Goal: Task Accomplishment & Management: Manage account settings

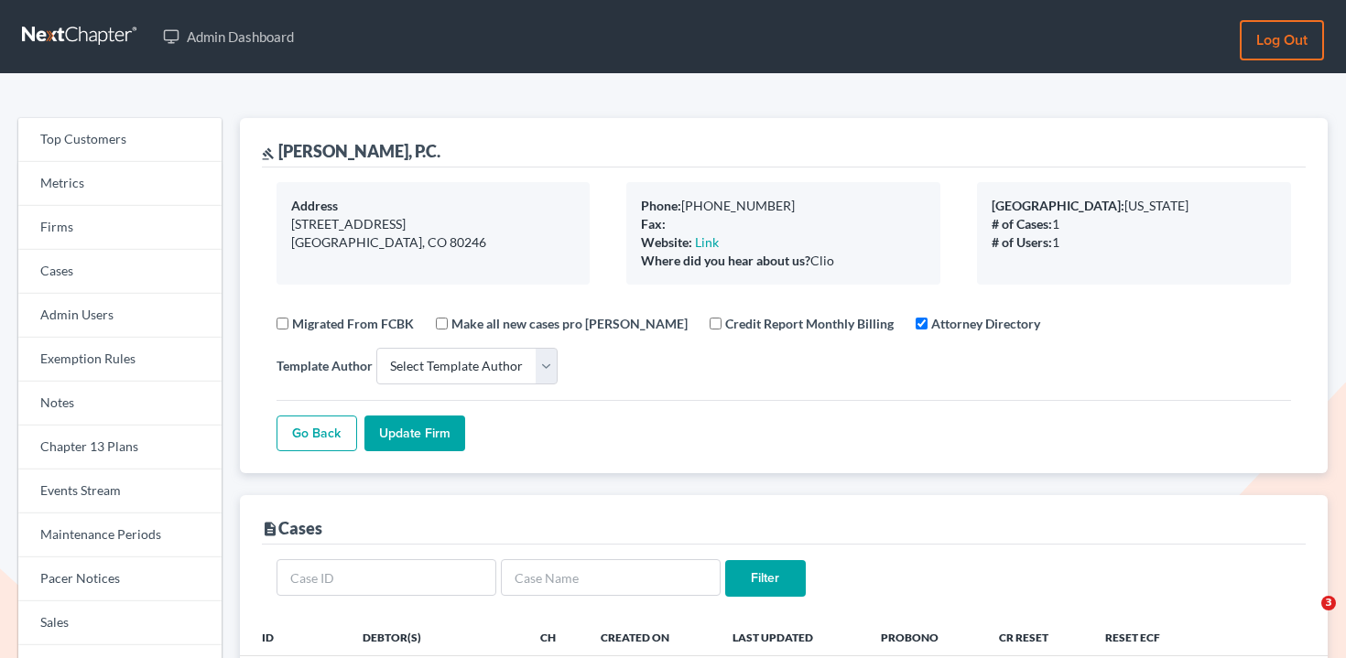
select select
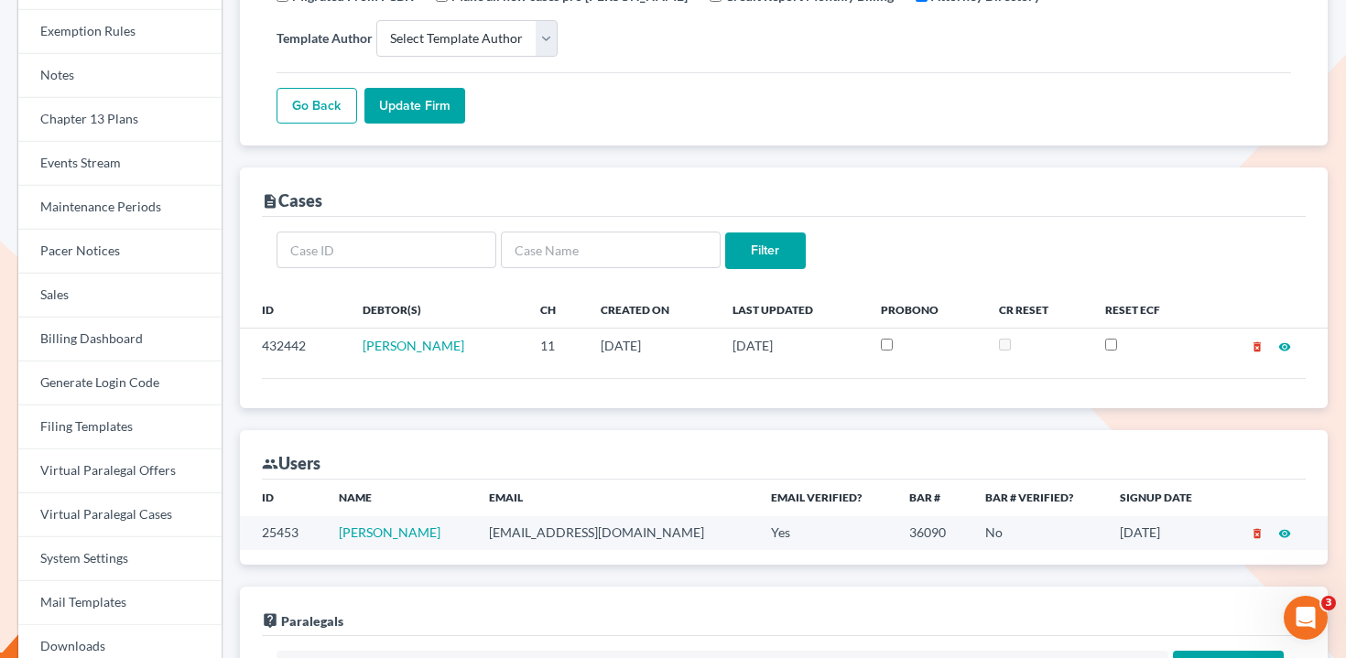
scroll to position [128, 0]
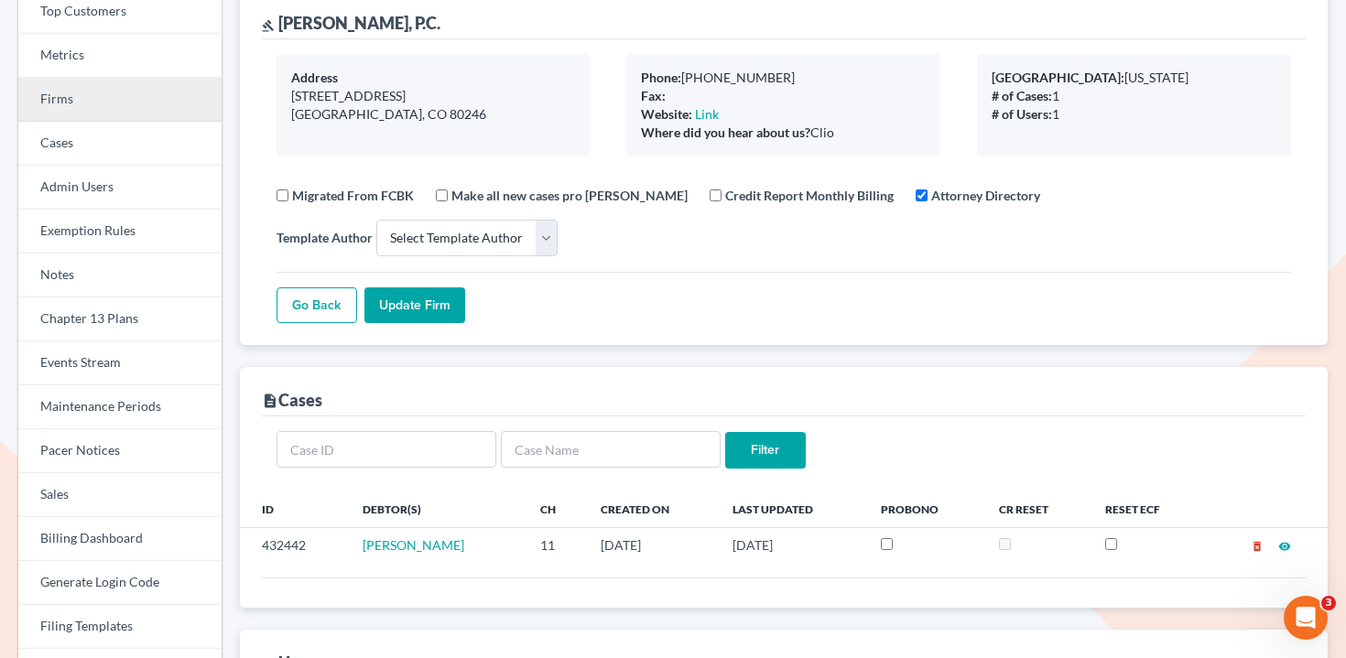
click at [91, 105] on link "Firms" at bounding box center [119, 100] width 203 height 44
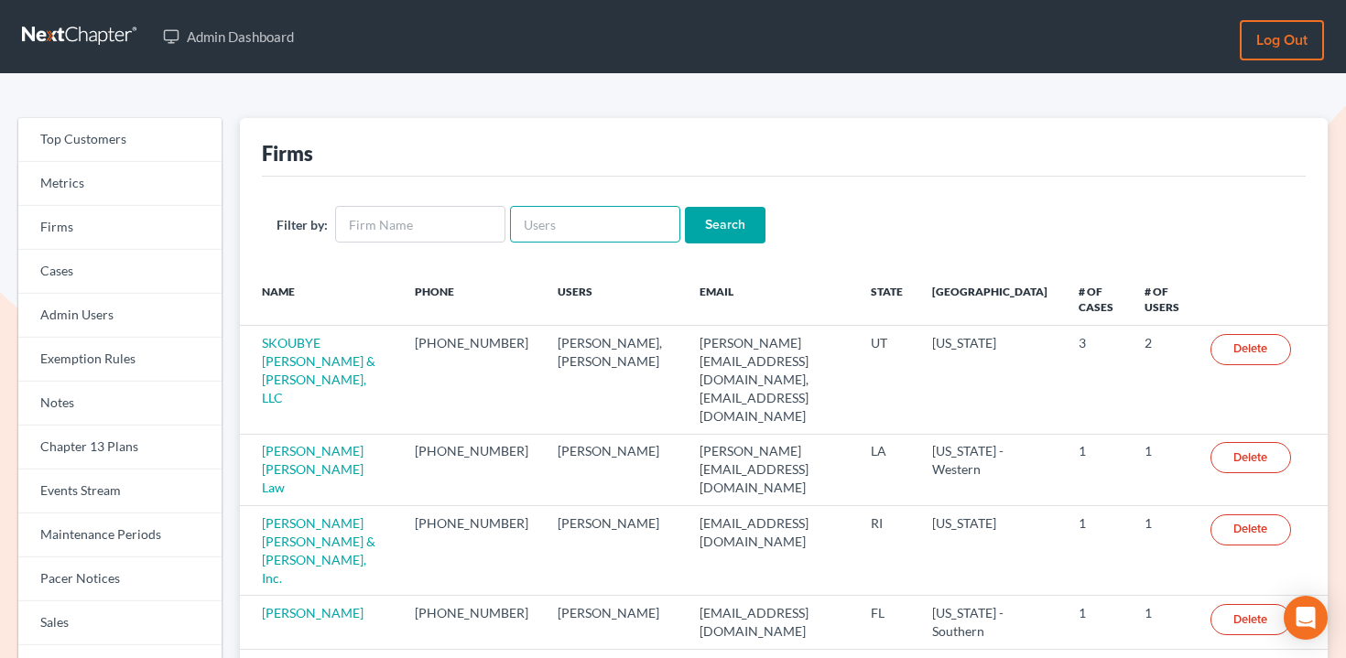
click at [582, 215] on input "text" at bounding box center [595, 224] width 170 height 37
paste input "glacayo@lacayolawfirm.com"
type input "glacayo@lacayolawfirm.com"
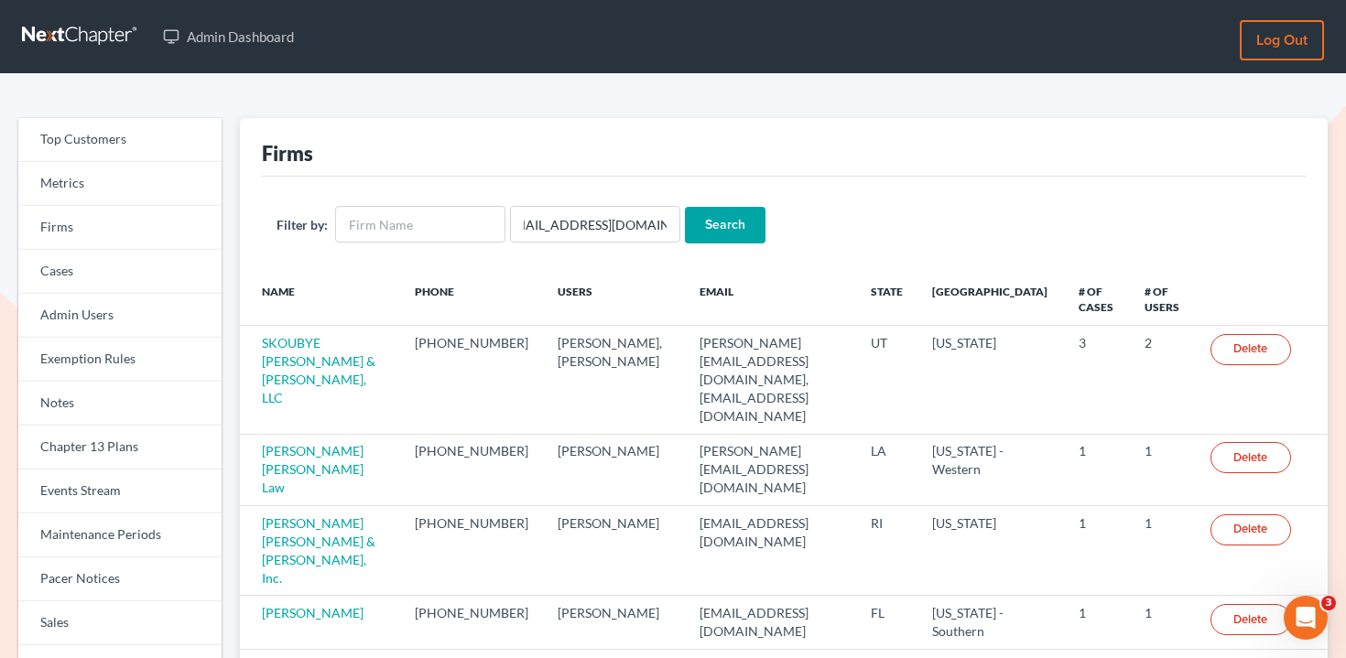
click at [701, 223] on input "Search" at bounding box center [725, 225] width 81 height 37
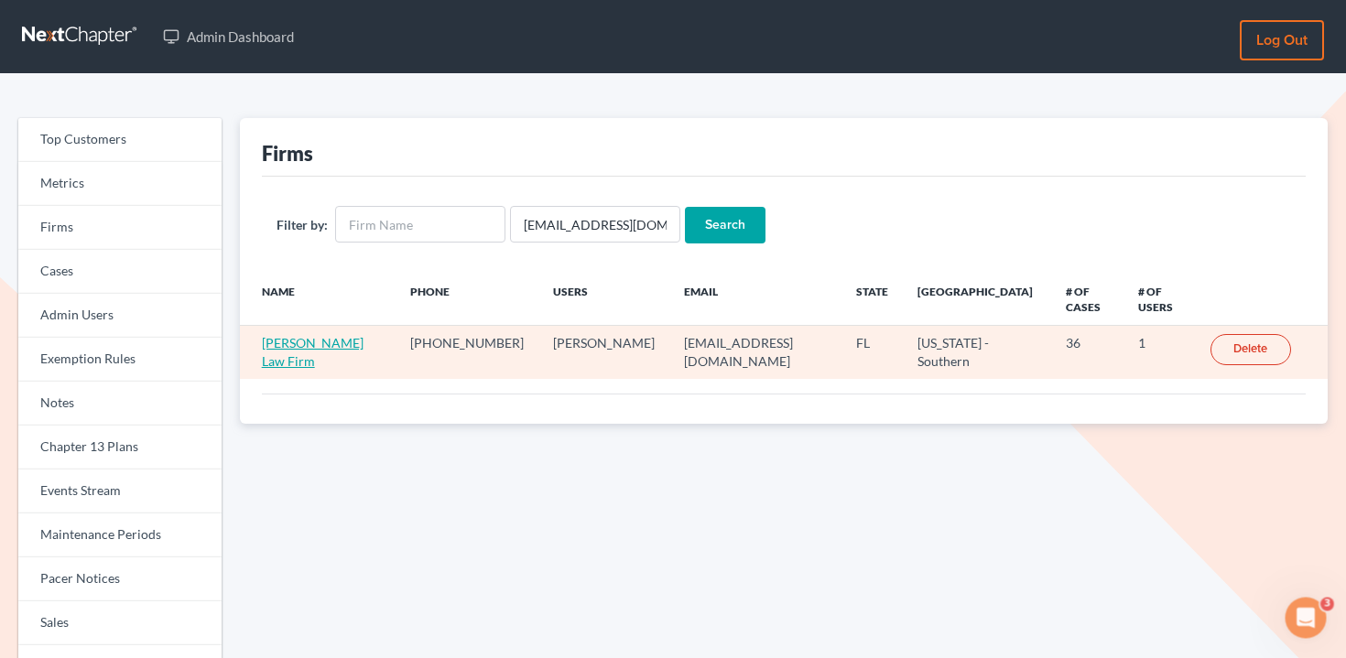
click at [330, 335] on link "Lacayo Law Firm" at bounding box center [313, 352] width 102 height 34
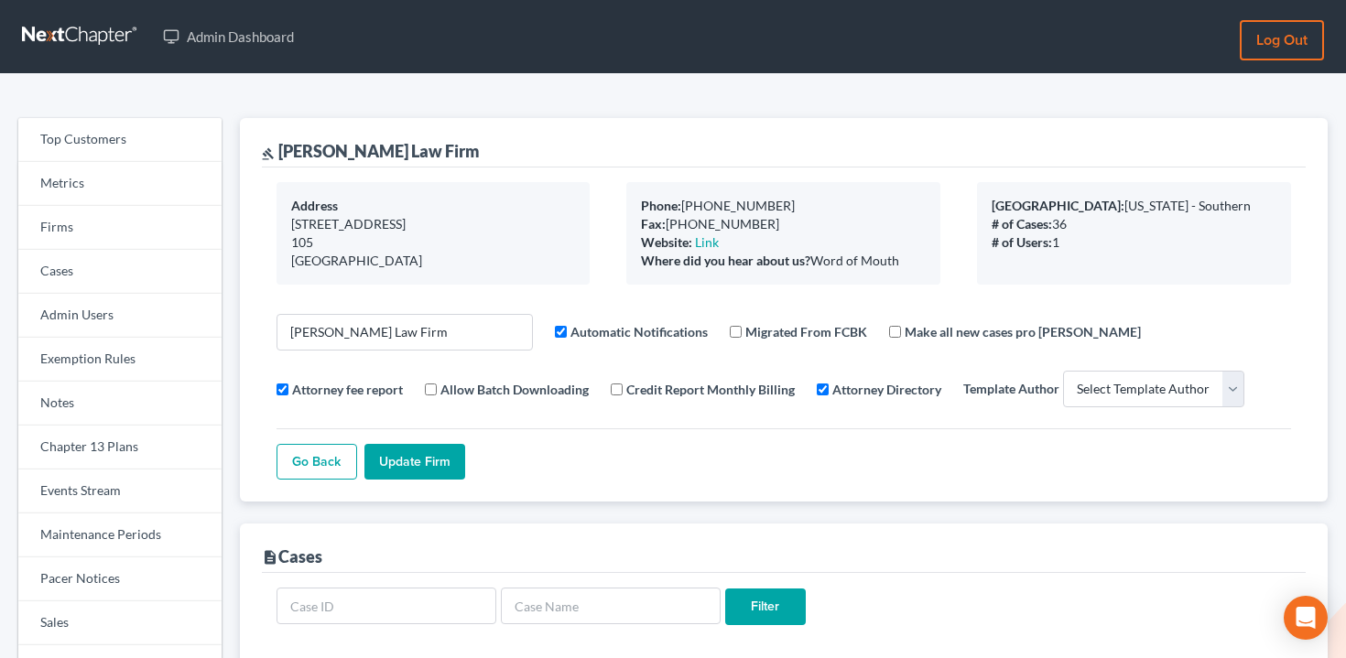
select select
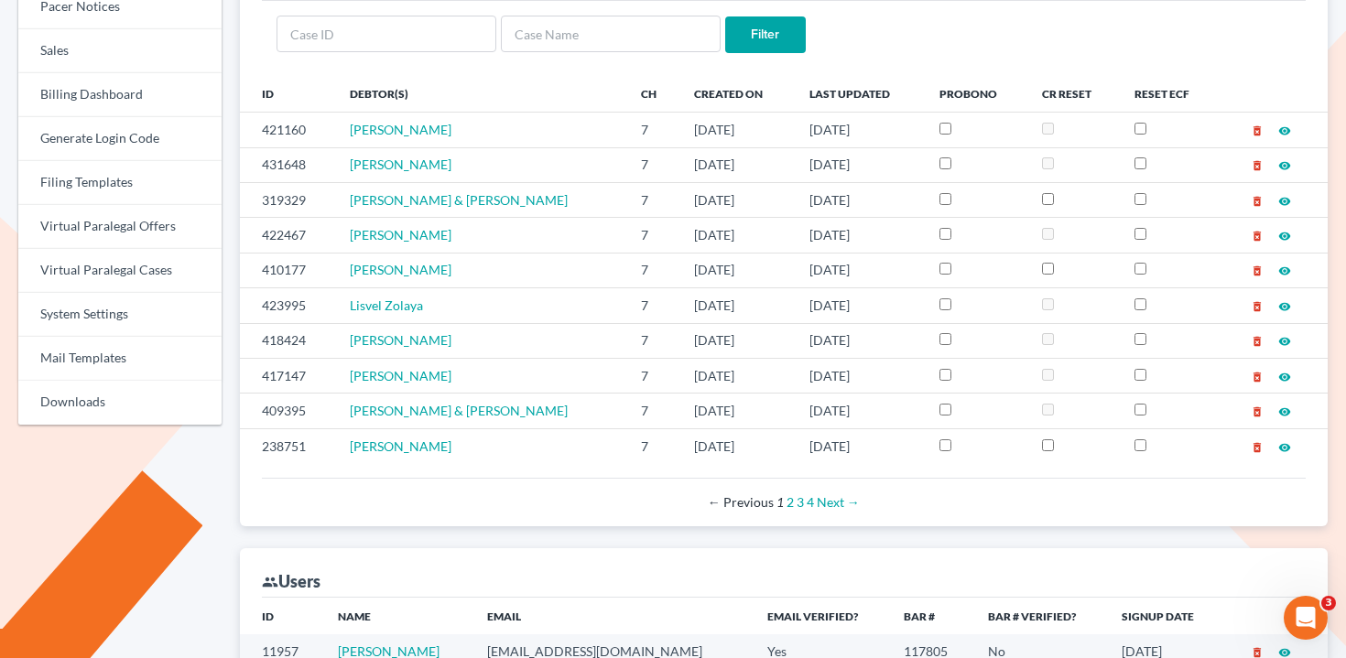
scroll to position [566, 0]
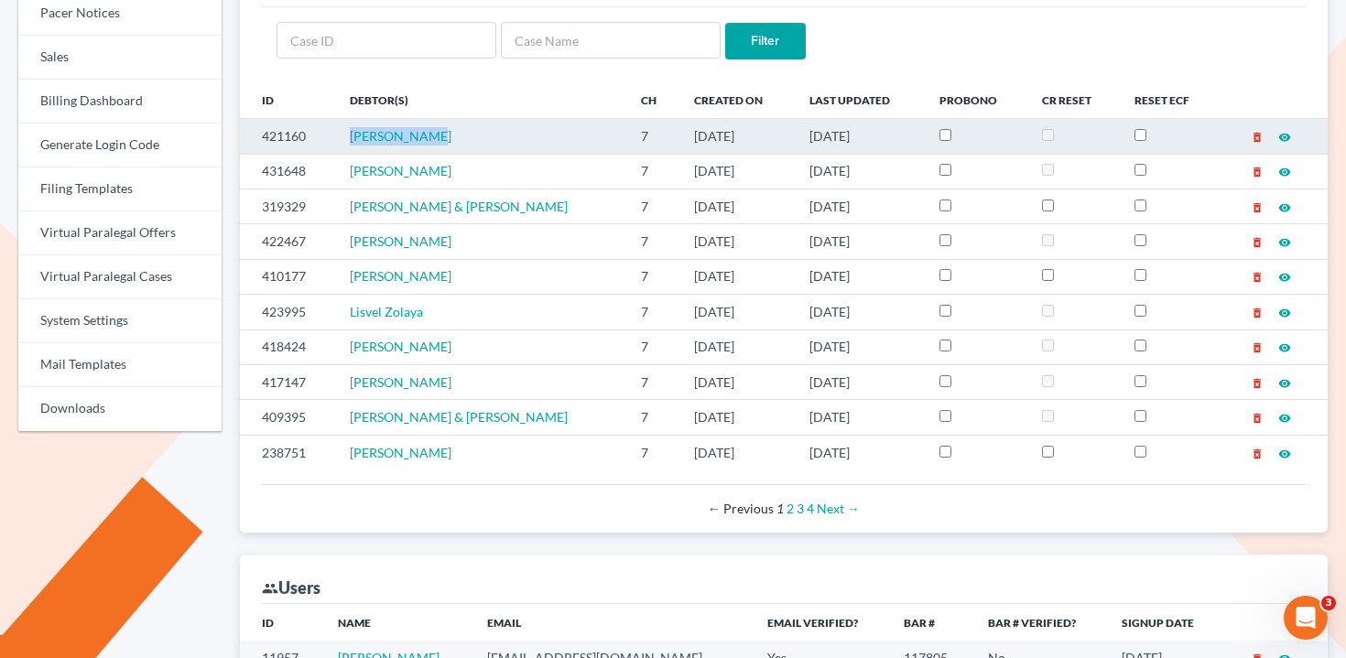
drag, startPoint x: 448, startPoint y: 143, endPoint x: 343, endPoint y: 143, distance: 104.4
click at [343, 143] on td "Maria Lacayo" at bounding box center [481, 136] width 292 height 35
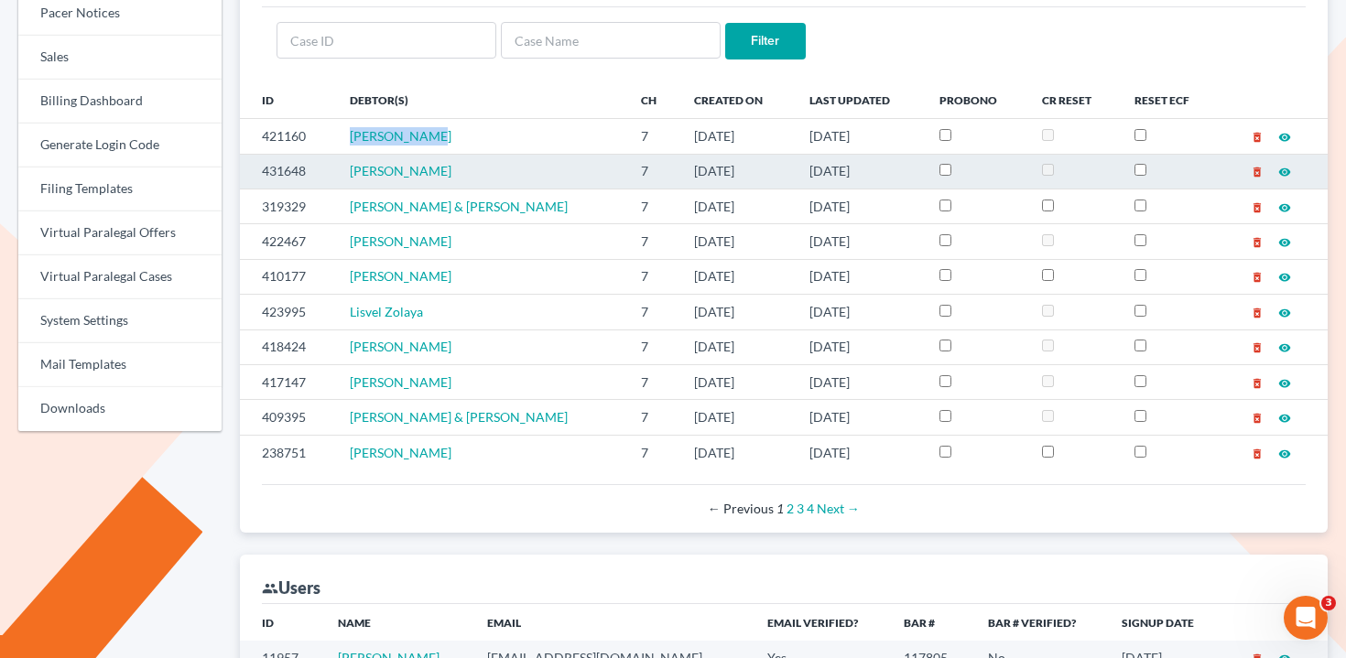
copy span "Maria Lacayo"
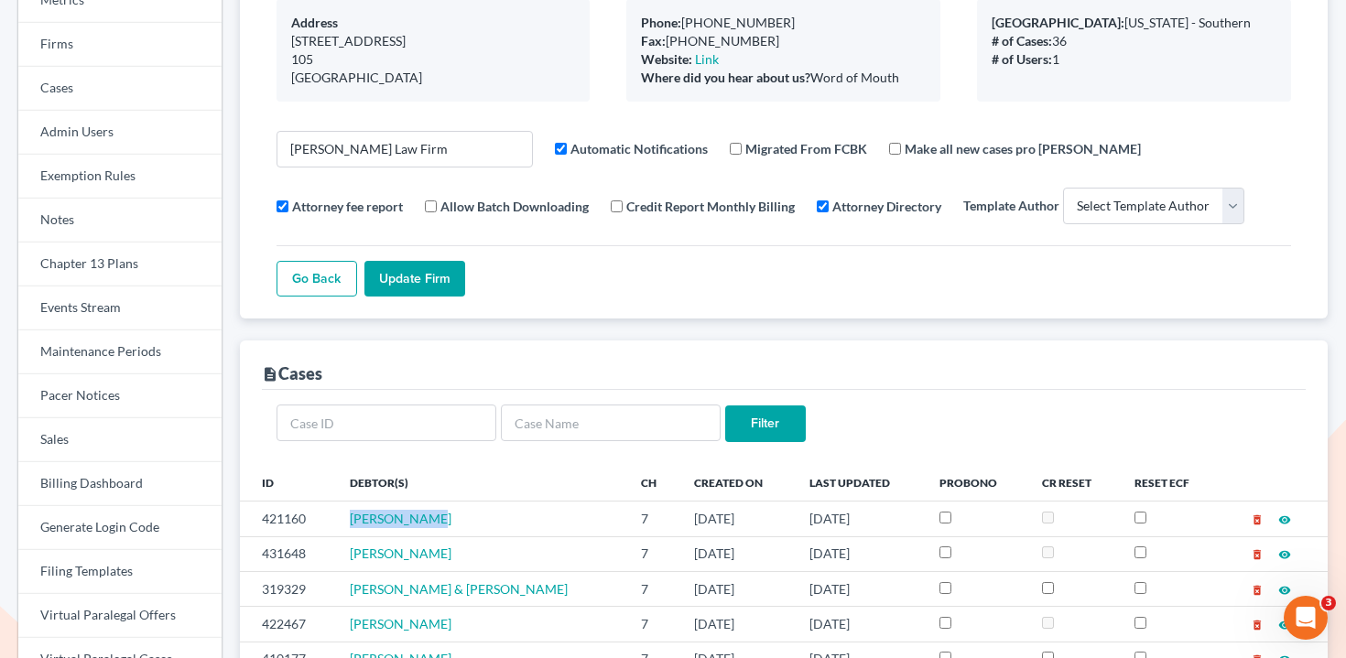
scroll to position [216, 0]
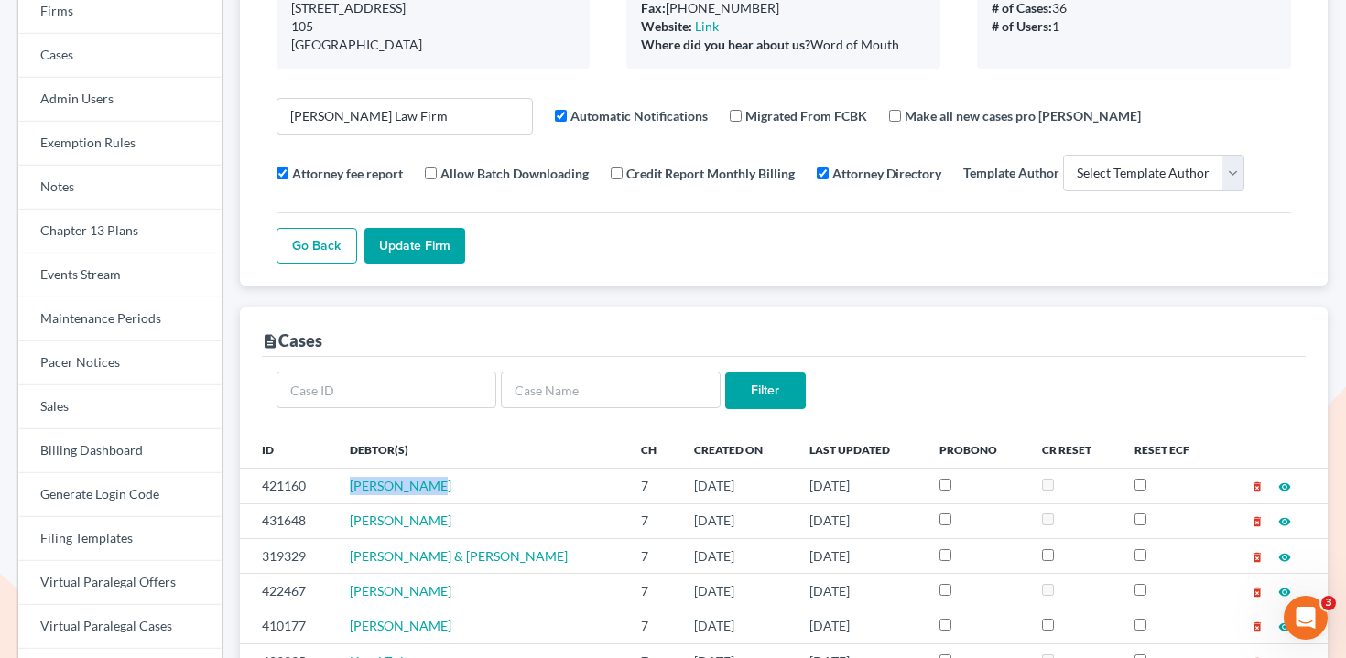
copy span "Maria Lacayo"
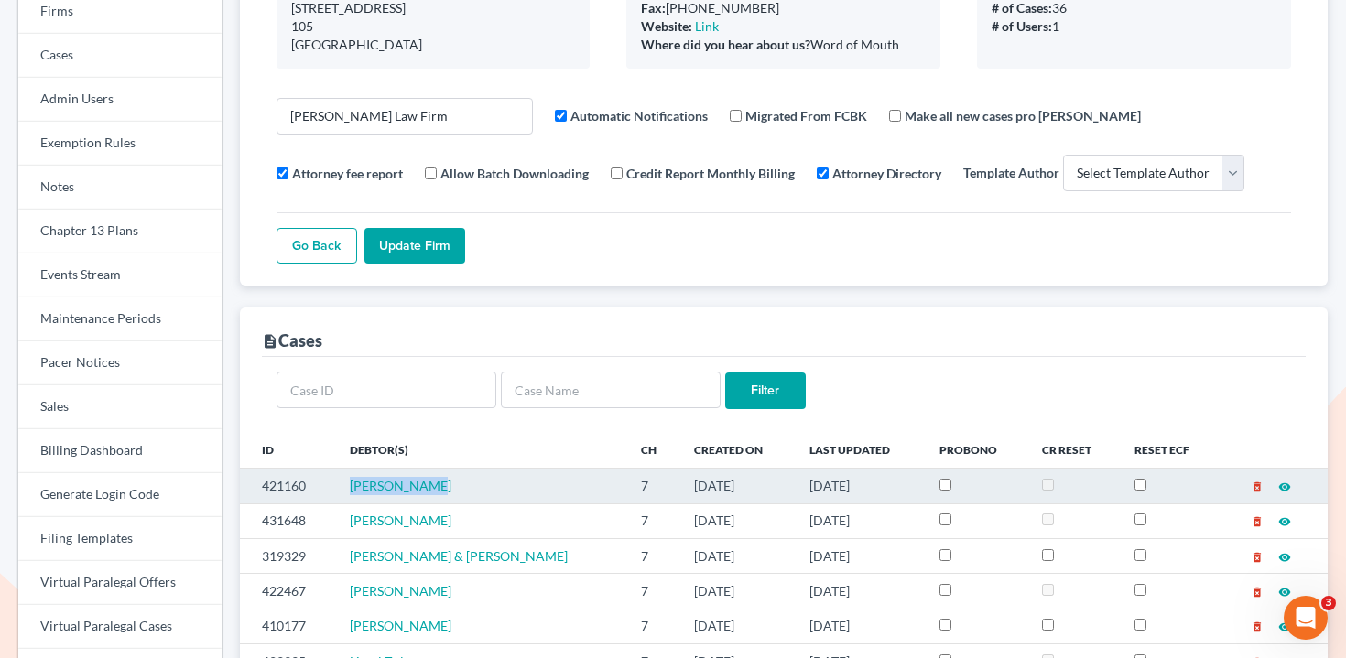
copy span "[PERSON_NAME]"
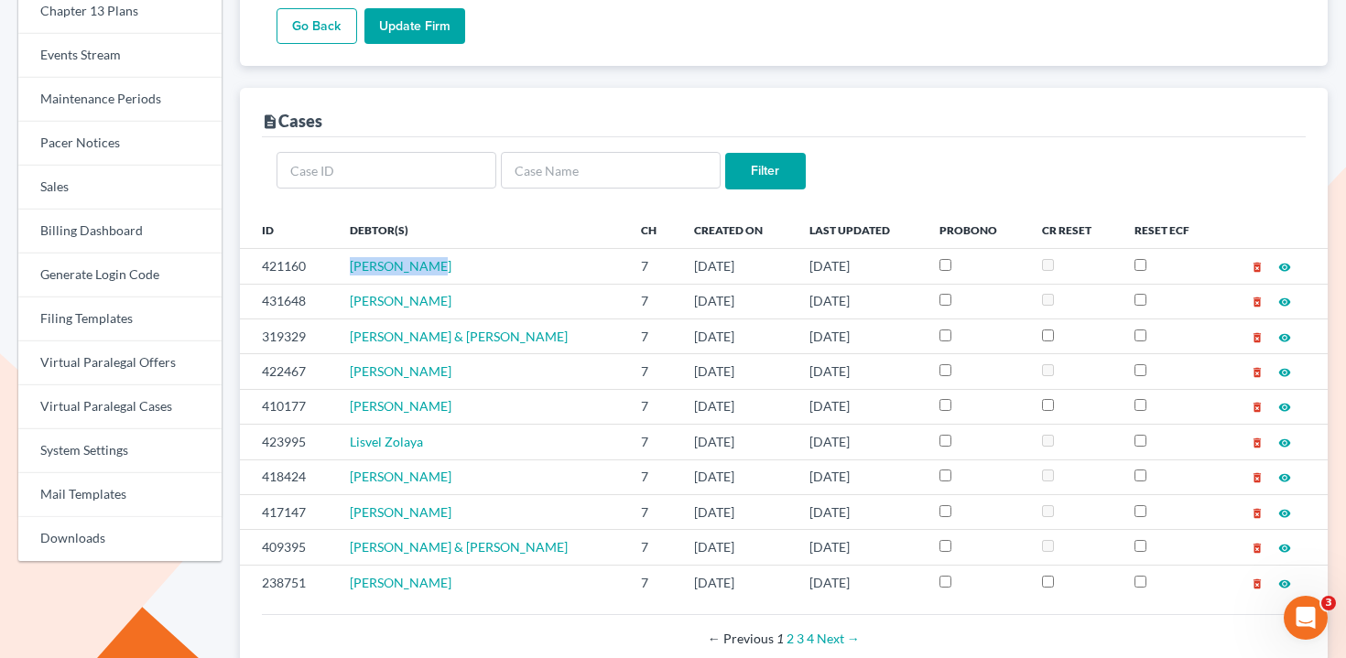
scroll to position [451, 0]
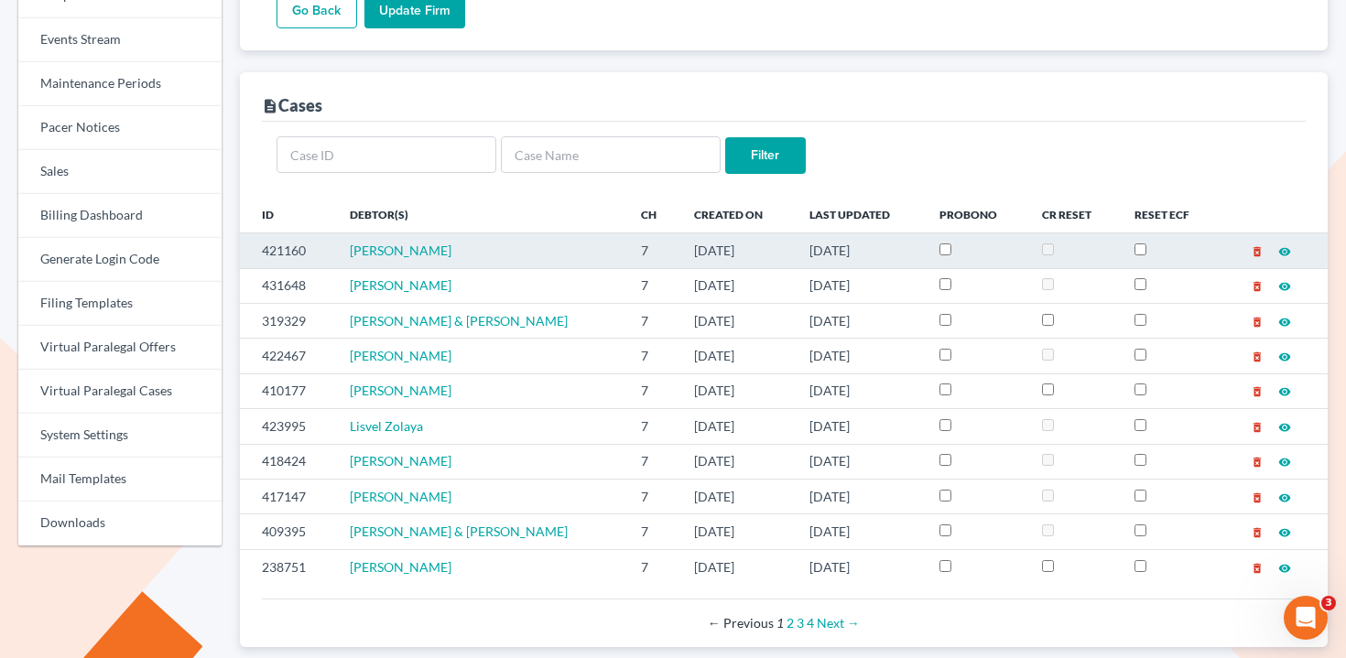
click at [298, 242] on td "421160" at bounding box center [287, 251] width 95 height 35
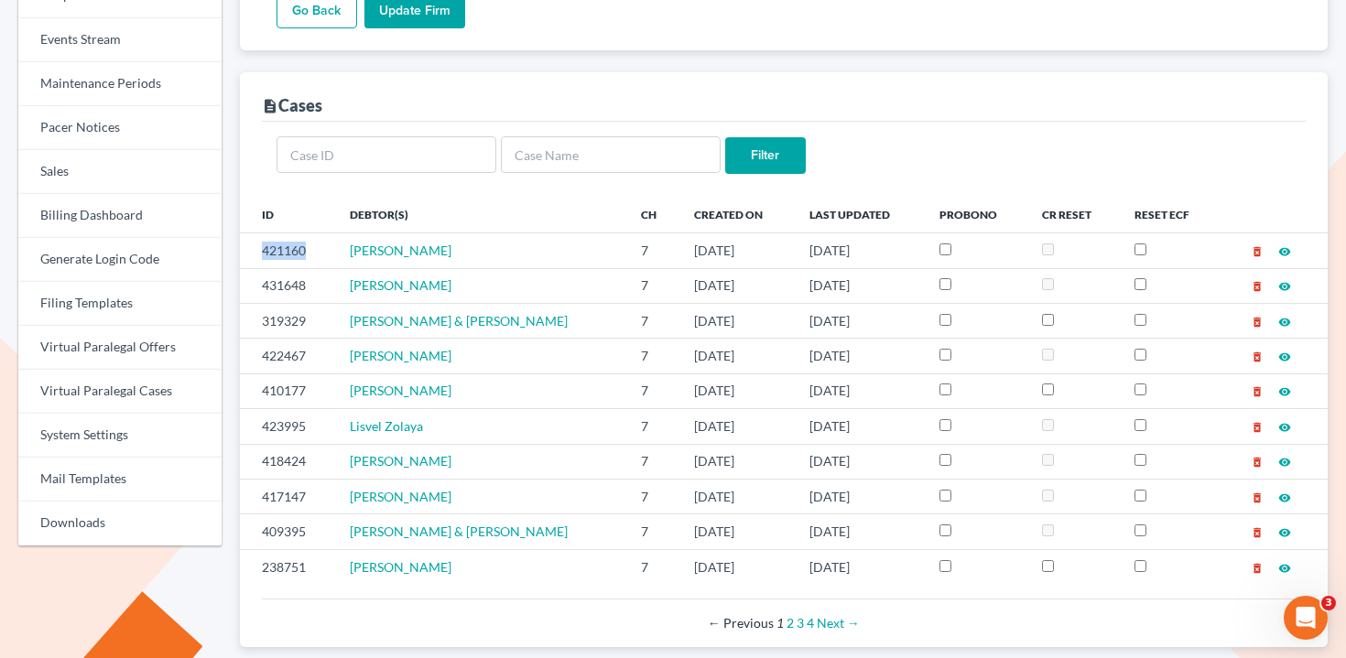
copy td "421160"
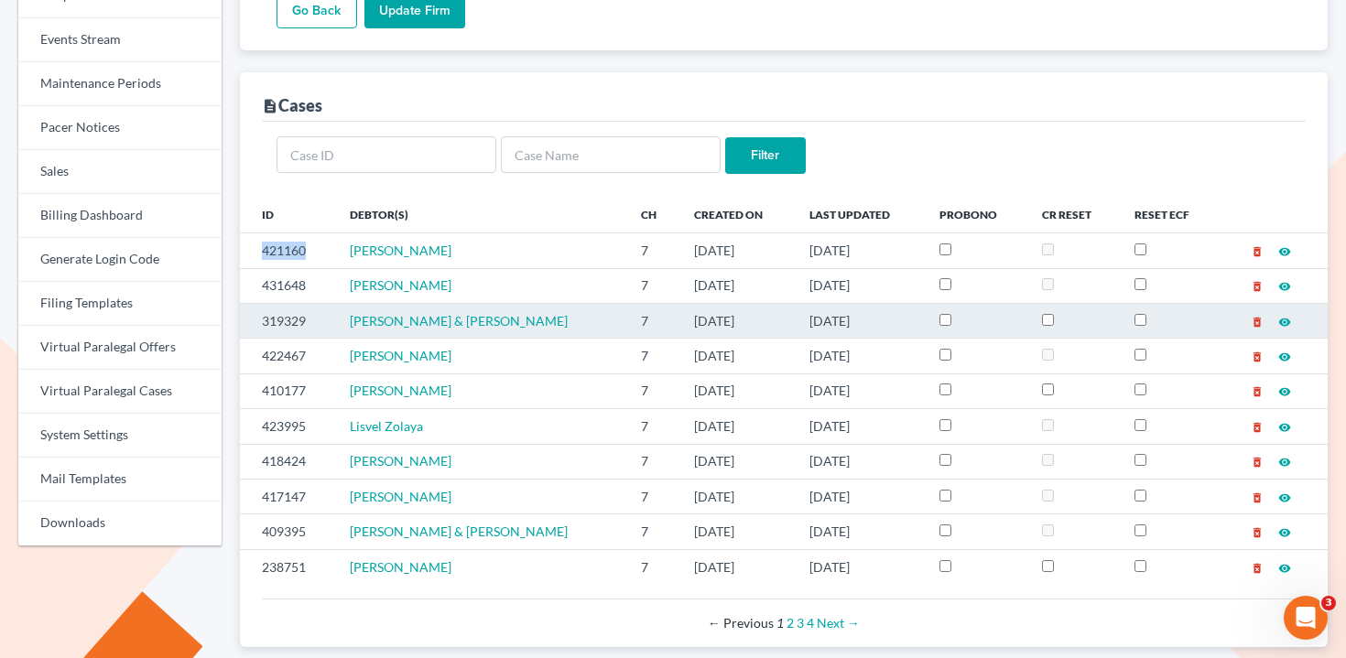
copy td "421160"
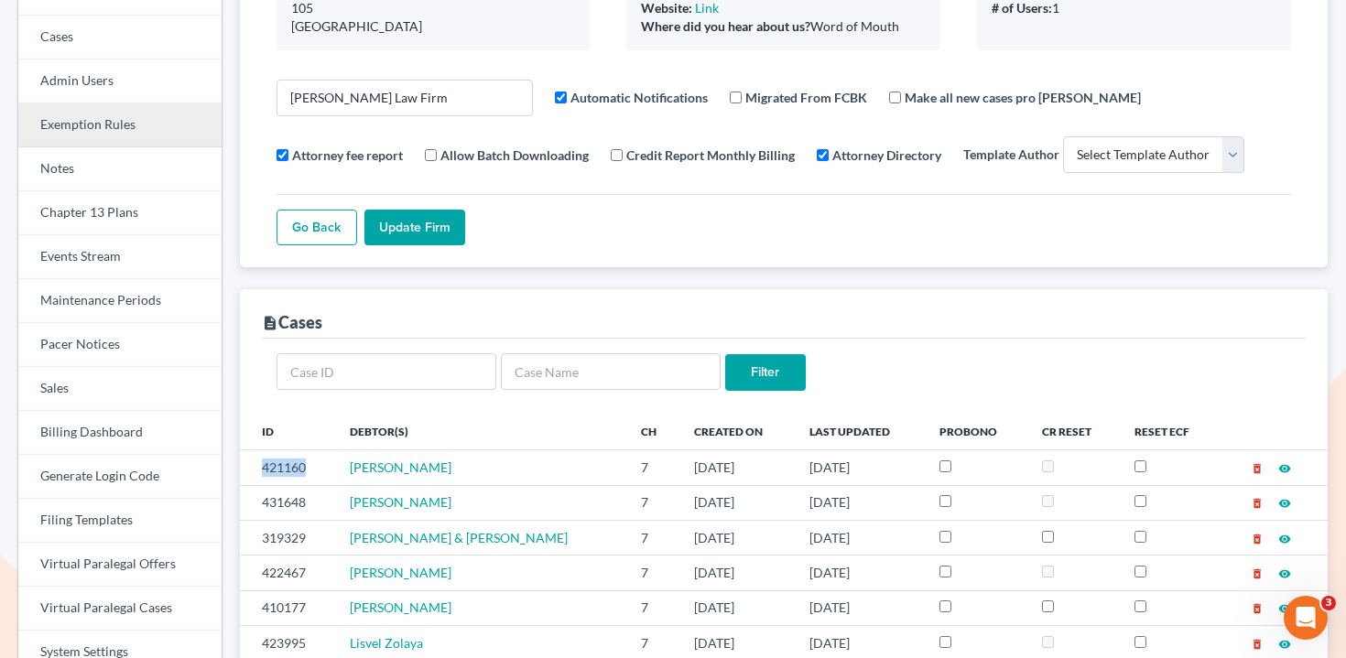
scroll to position [233, 0]
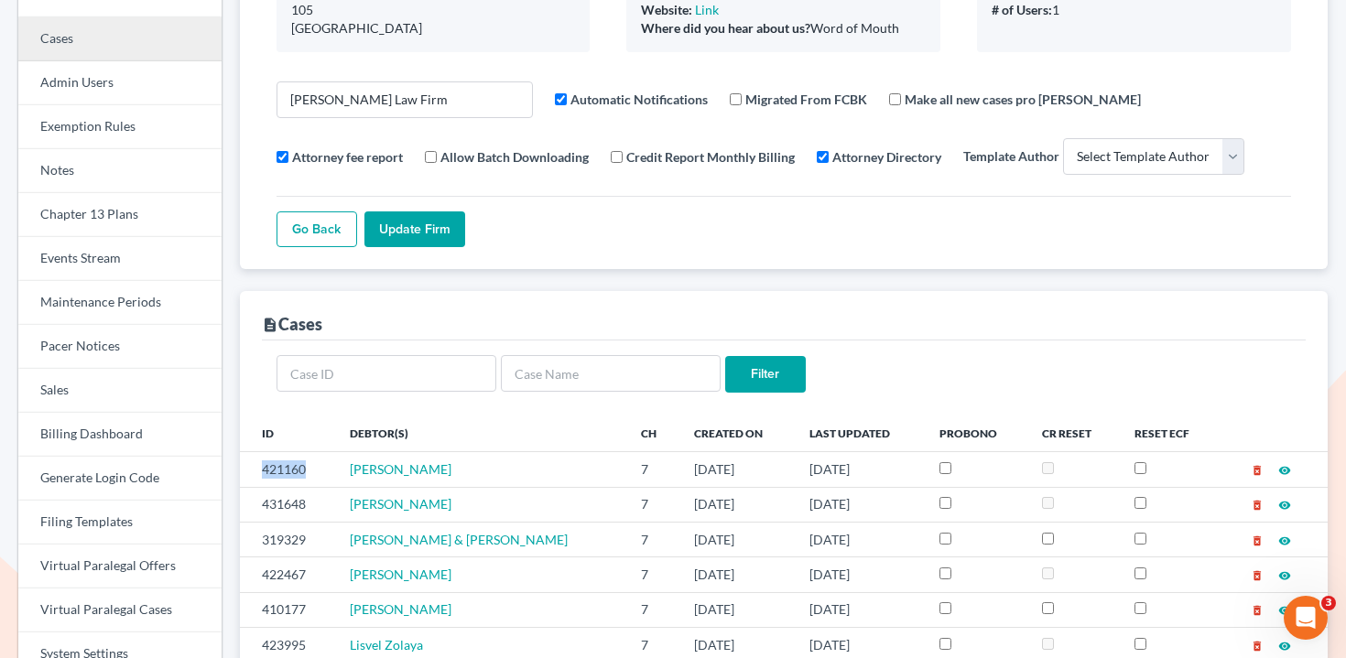
click at [119, 25] on link "Cases" at bounding box center [119, 39] width 203 height 44
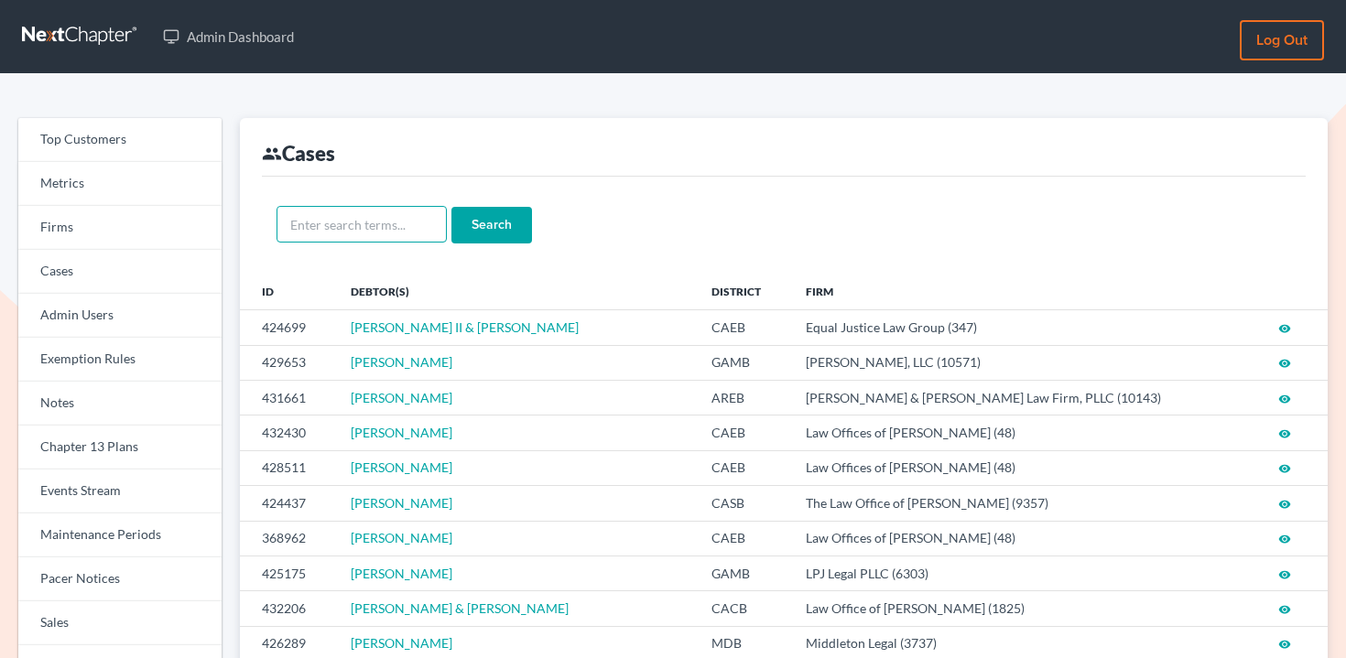
click at [370, 234] on input "text" at bounding box center [362, 224] width 170 height 37
paste input "421160"
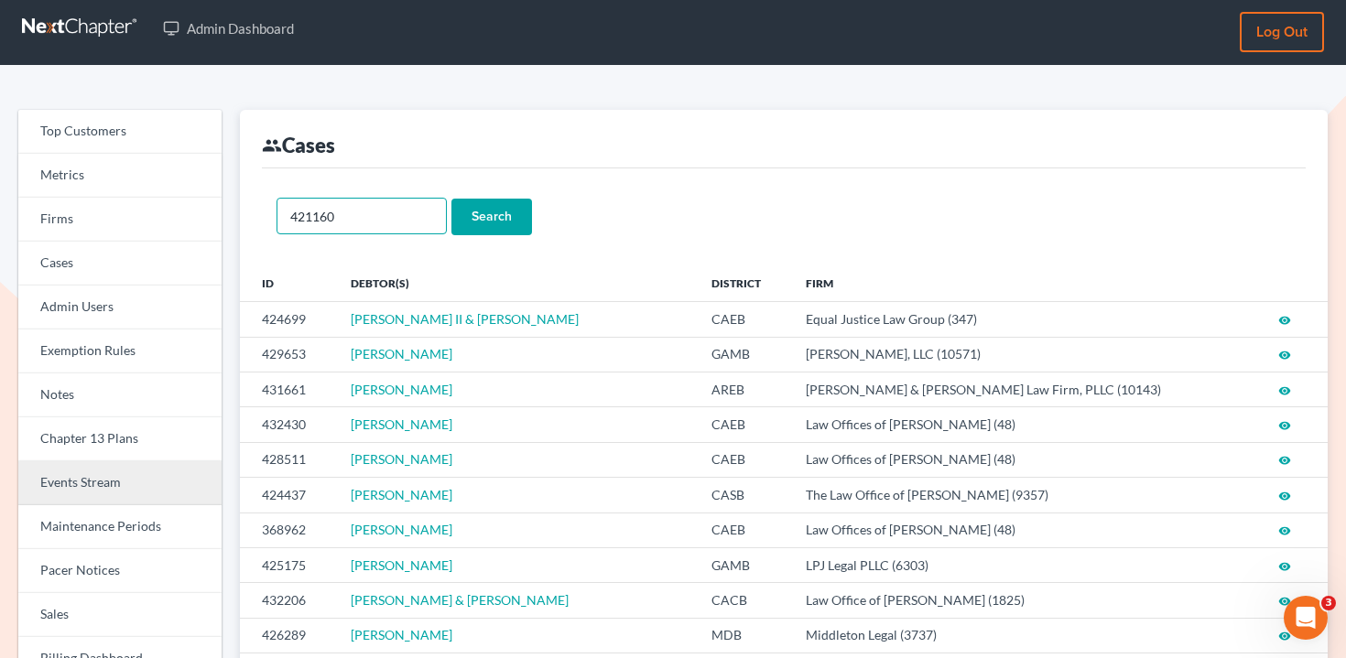
scroll to position [9, 0]
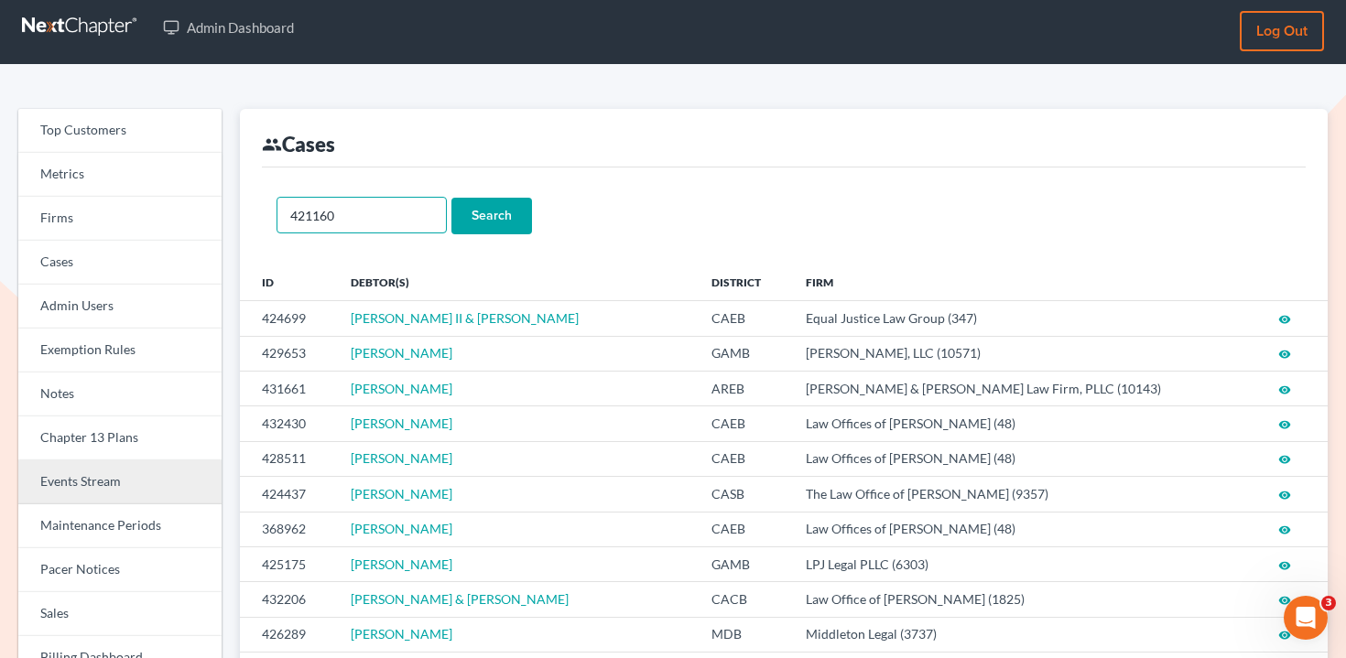
type input "421160"
click at [113, 474] on link "Events Stream" at bounding box center [119, 483] width 203 height 44
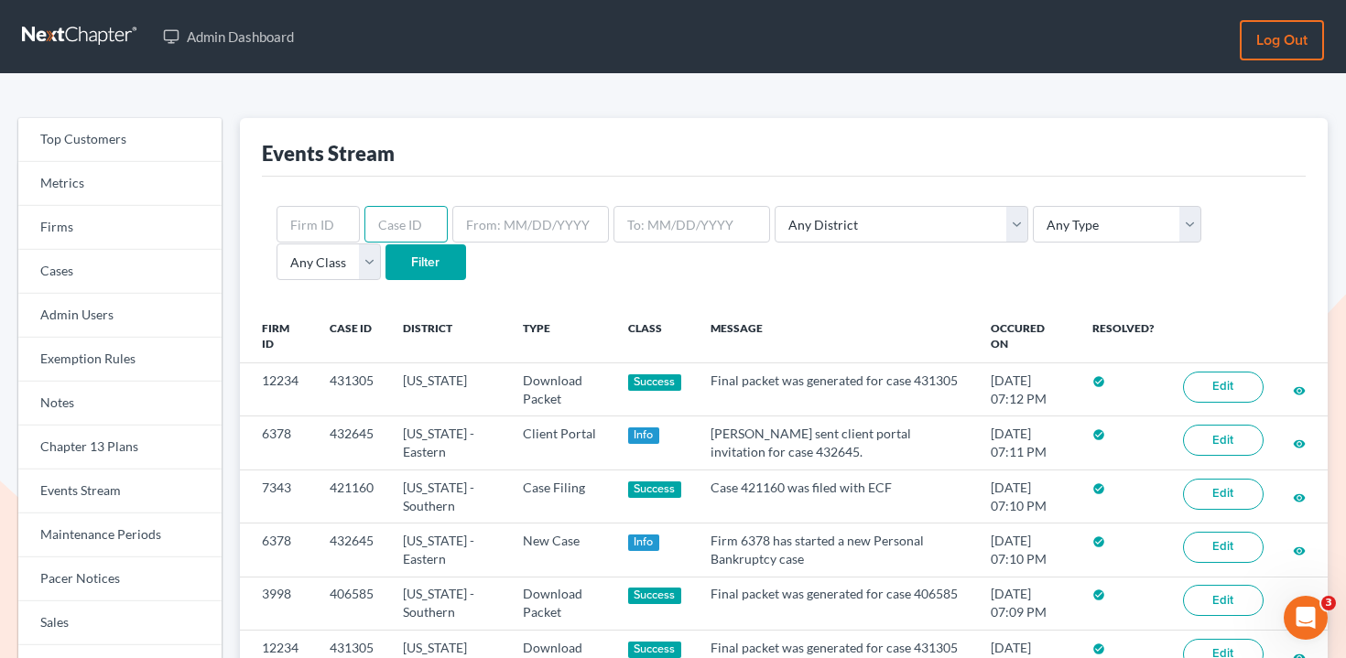
click at [411, 221] on input "text" at bounding box center [405, 224] width 83 height 37
paste input "421160"
type input "421160"
click at [386, 264] on input "Filter" at bounding box center [426, 263] width 81 height 37
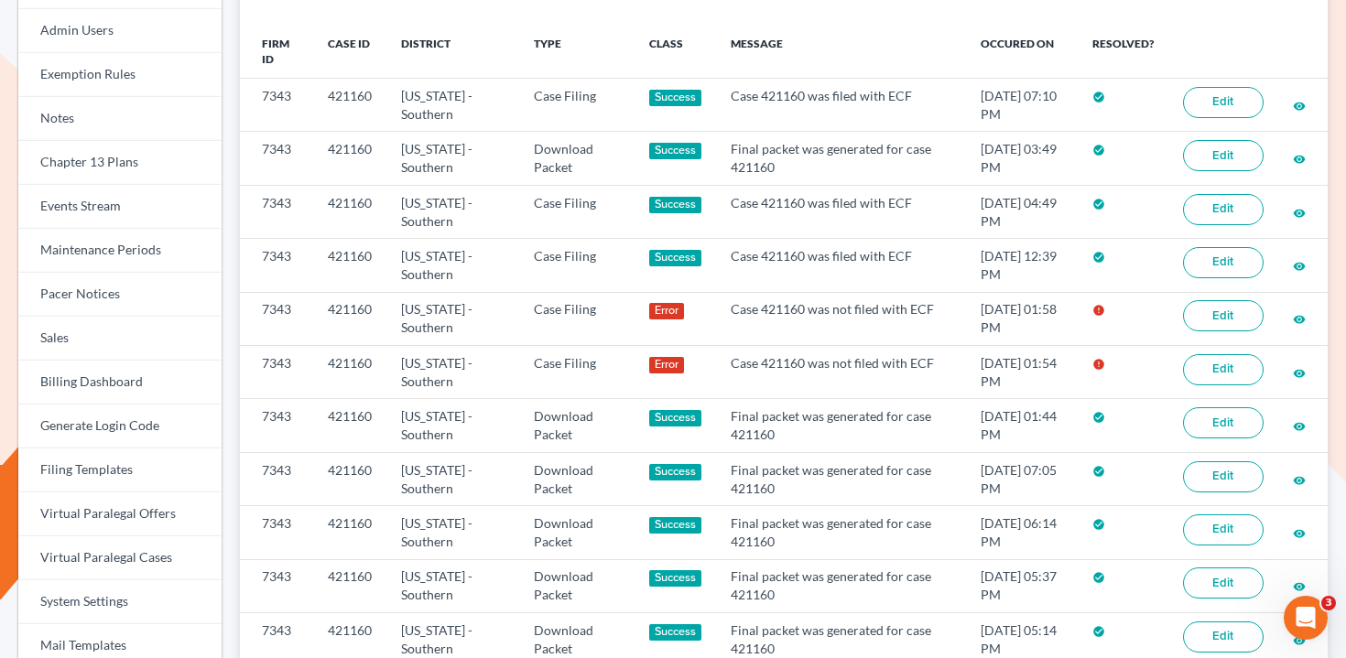
scroll to position [291, 0]
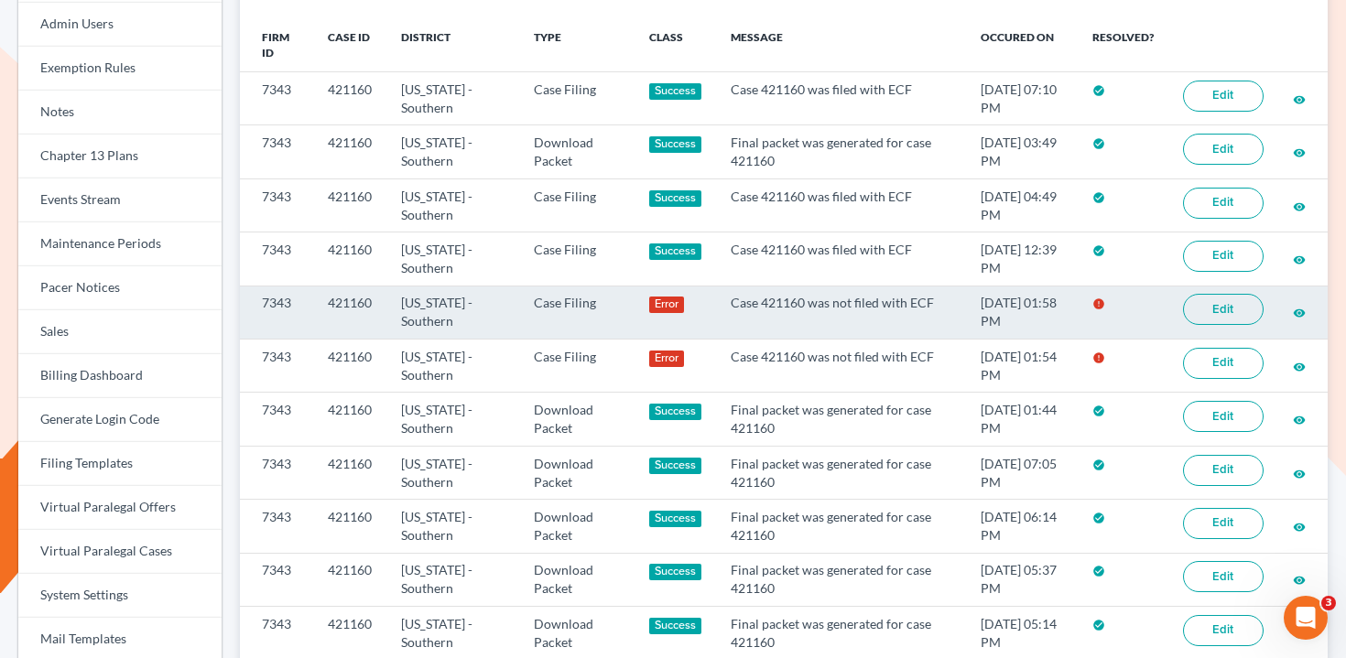
click at [1219, 308] on link "Edit" at bounding box center [1223, 309] width 81 height 31
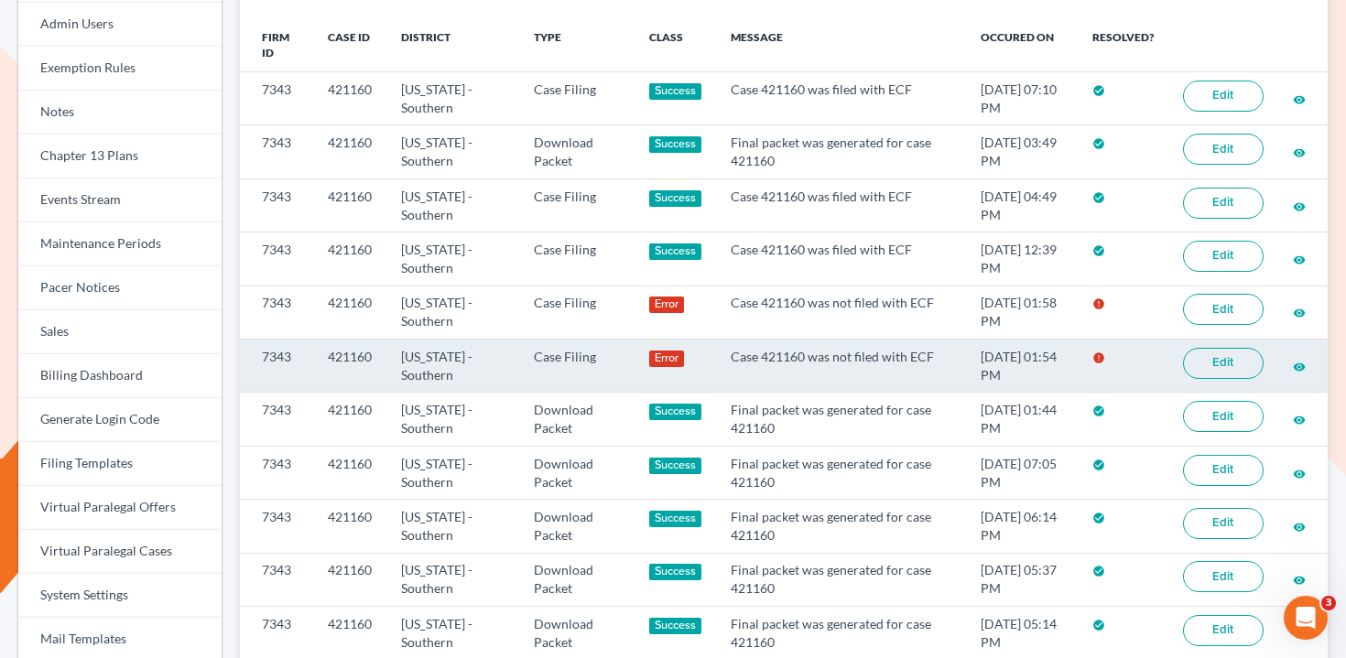
click at [1233, 364] on link "Edit" at bounding box center [1223, 363] width 81 height 31
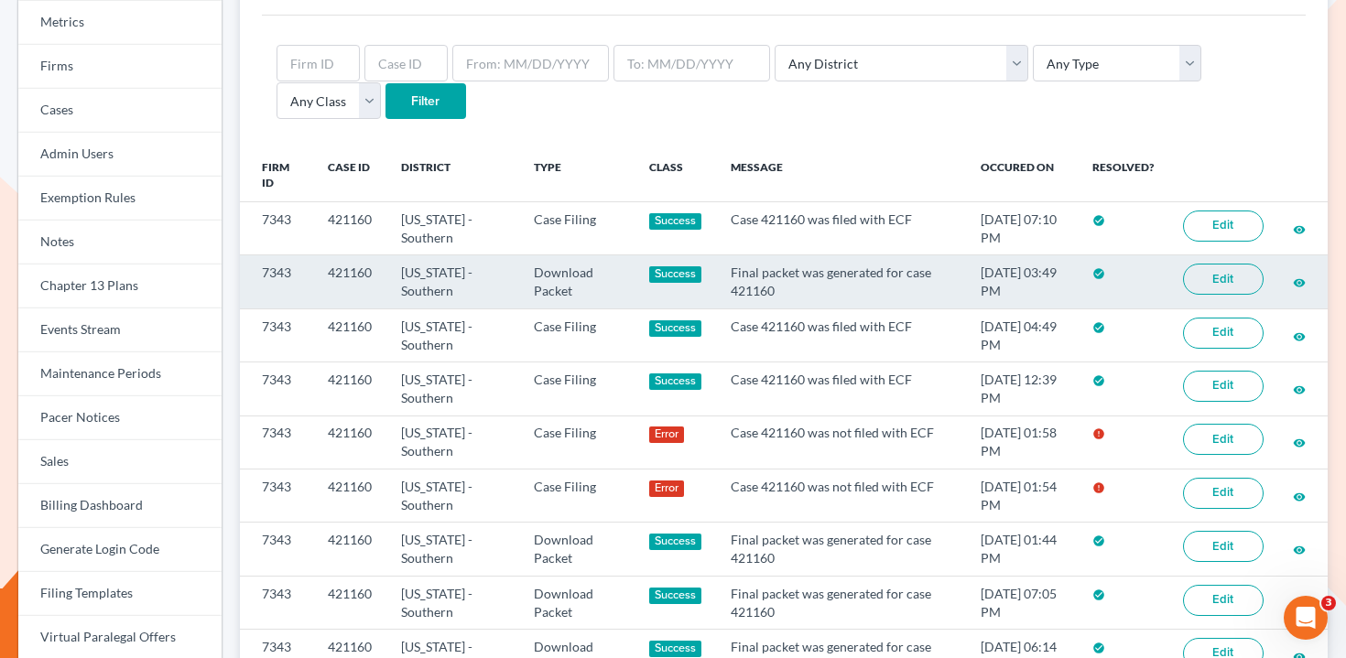
scroll to position [140, 0]
